Goal: Task Accomplishment & Management: Manage account settings

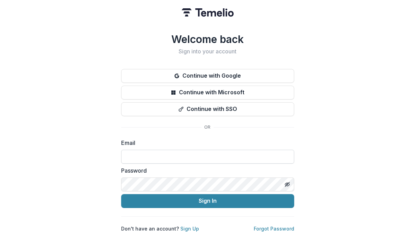
click at [153, 155] on input at bounding box center [207, 156] width 173 height 14
type input "**********"
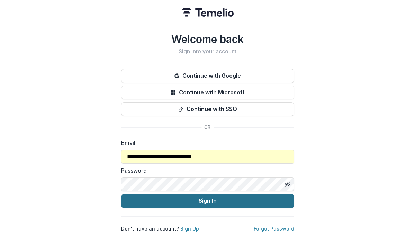
click at [161, 194] on button "Sign In" at bounding box center [207, 201] width 173 height 14
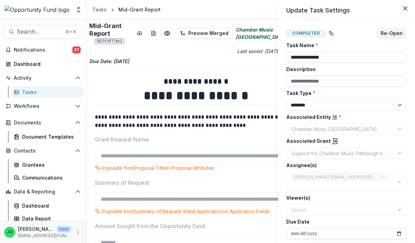
select select "********"
click at [45, 51] on div "**********" at bounding box center [207, 121] width 415 height 243
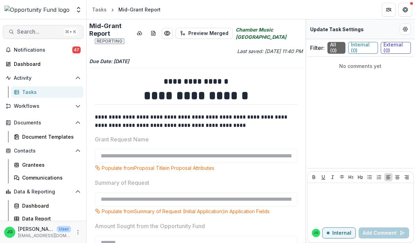
click at [45, 30] on span "Search..." at bounding box center [39, 31] width 44 height 7
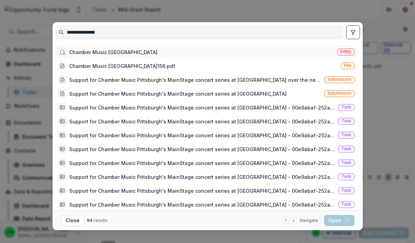
type input "**********"
click at [93, 53] on div "Chamber Music [GEOGRAPHIC_DATA]" at bounding box center [113, 51] width 88 height 7
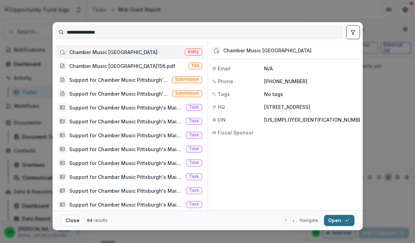
click at [351, 219] on button "Open with enter key" at bounding box center [339, 220] width 30 height 11
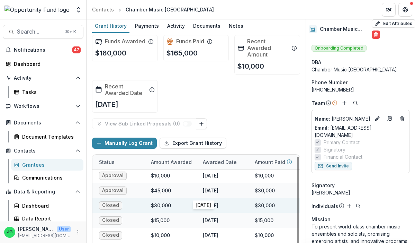
scroll to position [1, 223]
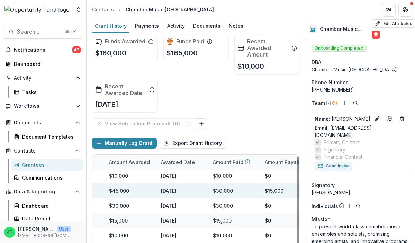
click at [224, 192] on div "$30,000" at bounding box center [223, 190] width 20 height 7
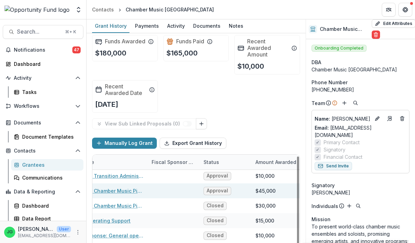
scroll to position [1, 0]
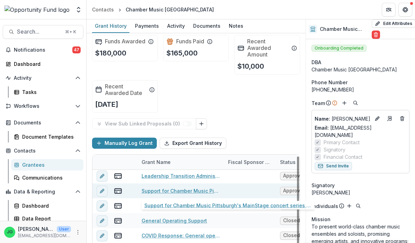
click at [170, 190] on link "Support for Chamber Music Pittsburgh's MainStage concert series at [GEOGRAPHIC_…" at bounding box center [181, 190] width 78 height 7
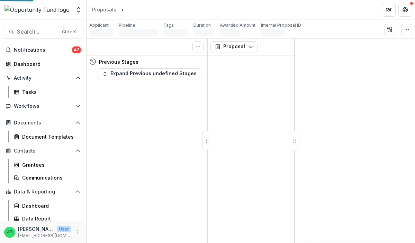
click at [170, 190] on div "Tasks 0 Show Cancelled Tasks Previous Stages Expand Previous undefined Stages" at bounding box center [147, 140] width 121 height 204
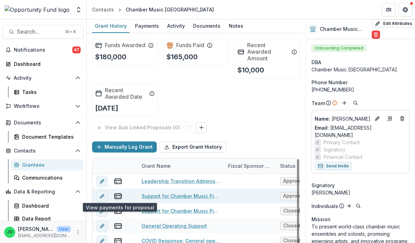
click at [117, 193] on icon "view-payments" at bounding box center [118, 195] width 8 height 8
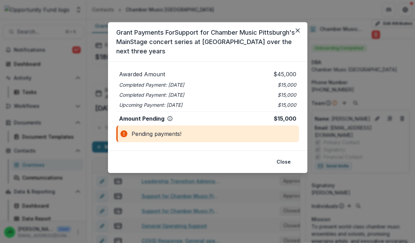
click at [174, 135] on div "Pending payments!" at bounding box center [207, 133] width 183 height 17
click at [288, 161] on button "Close" at bounding box center [283, 161] width 22 height 11
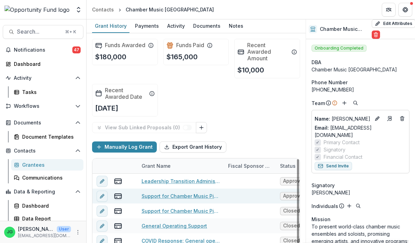
click at [175, 194] on link "Support for Chamber Music Pittsburgh's MainStage concert series at [GEOGRAPHIC_…" at bounding box center [181, 195] width 78 height 7
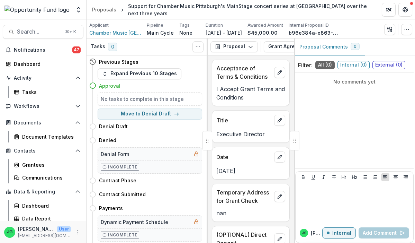
click at [204, 46] on div "Tasks 0 Show Cancelled Tasks" at bounding box center [147, 46] width 121 height 17
click at [200, 46] on icon "Toggle View Cancelled Tasks" at bounding box center [198, 47] width 6 height 6
click at [249, 48] on polyline "button" at bounding box center [250, 47] width 4 height 2
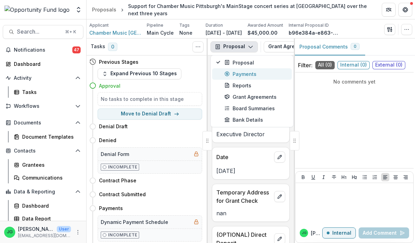
click at [247, 73] on div "Payments" at bounding box center [255, 73] width 63 height 7
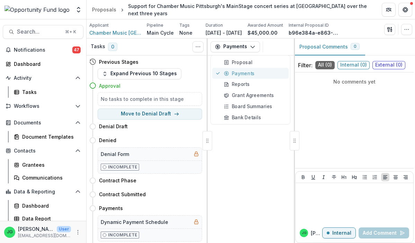
select select "****"
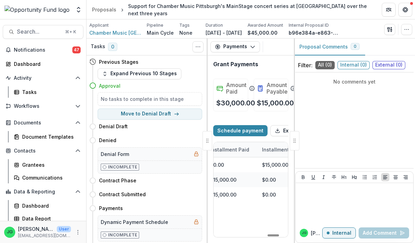
scroll to position [0, 1127]
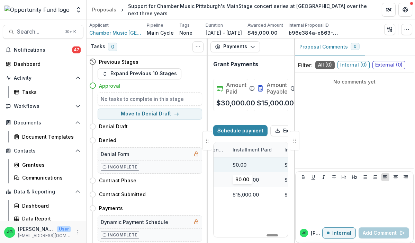
click at [245, 163] on div "$0.00" at bounding box center [240, 164] width 14 height 7
click at [244, 163] on div "$0.00" at bounding box center [240, 164] width 14 height 7
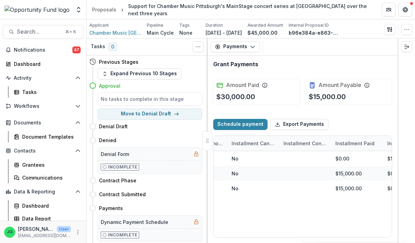
scroll to position [0, 0]
click at [247, 125] on button "Schedule payment" at bounding box center [240, 124] width 54 height 11
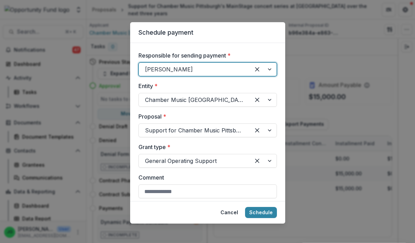
click at [272, 67] on div at bounding box center [263, 69] width 26 height 13
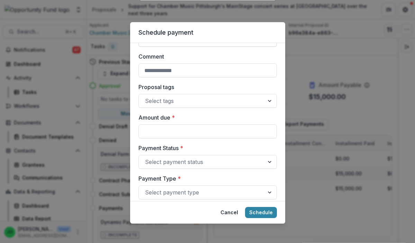
scroll to position [138, 0]
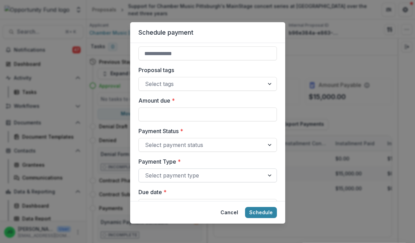
click at [224, 171] on div at bounding box center [201, 175] width 113 height 10
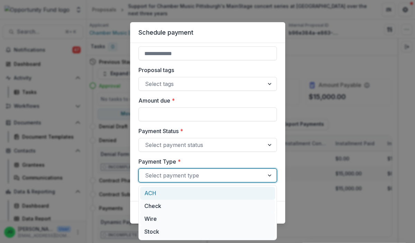
click at [329, 44] on div "Schedule payment Responsible for sending payment * [PERSON_NAME] Entity * Chamb…" at bounding box center [207, 121] width 415 height 243
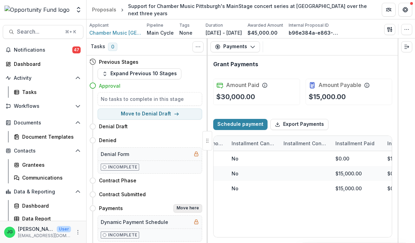
click at [184, 209] on button "Move here" at bounding box center [187, 208] width 29 height 8
select select "********"
